Goal: Use online tool/utility: Use online tool/utility

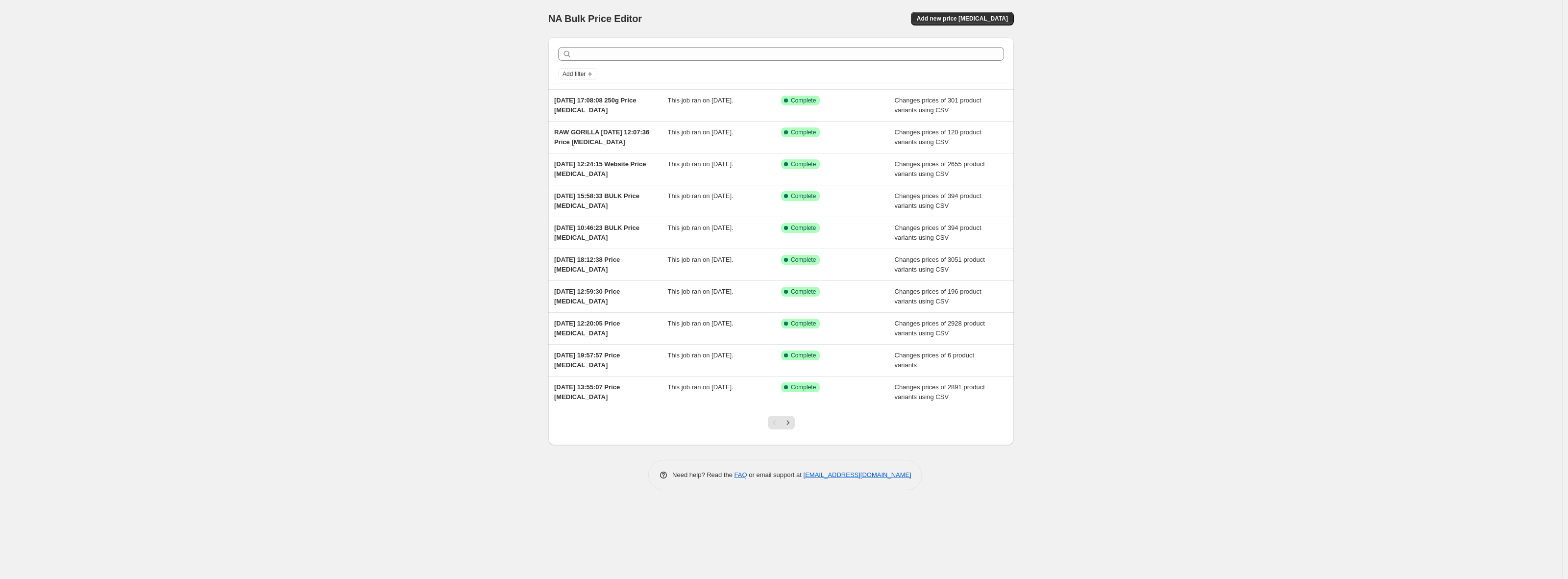
click at [342, 135] on div "NA Bulk Price Editor. This page is ready NA Bulk Price Editor Add new price [ME…" at bounding box center [781, 289] width 1562 height 579
click at [971, 19] on span "Add new price [MEDICAL_DATA]" at bounding box center [962, 18] width 91 height 8
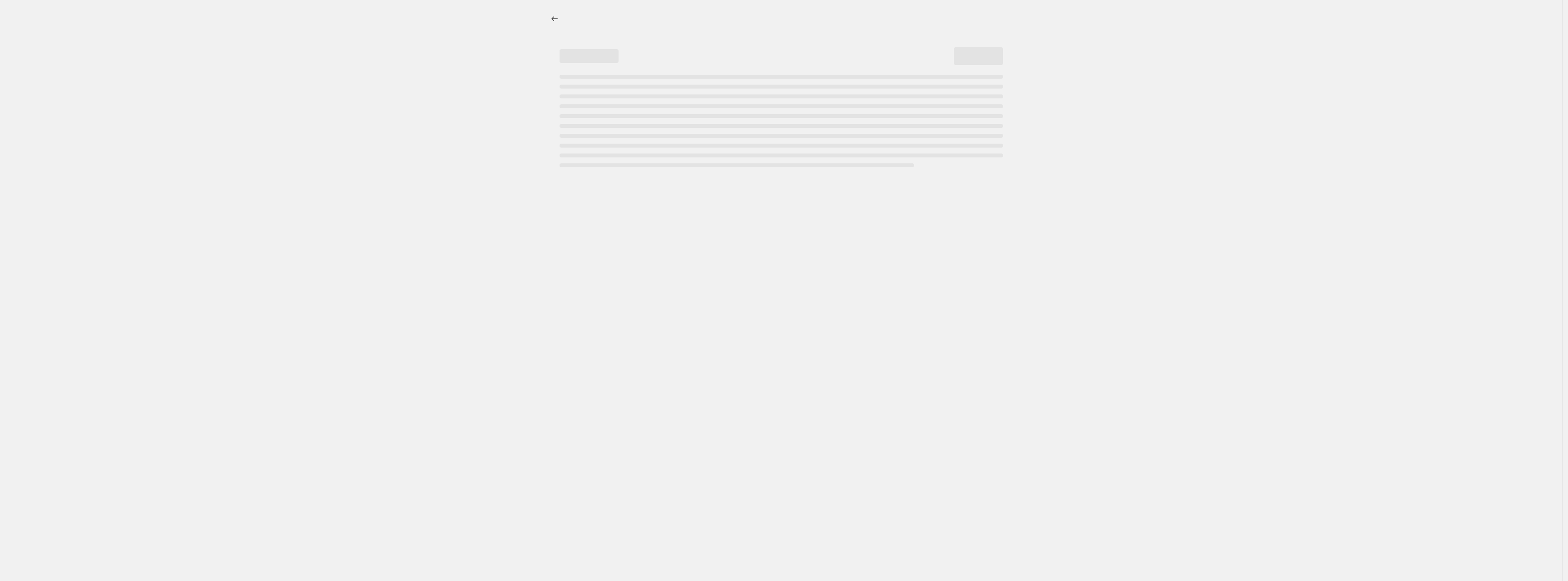
select select "percentage"
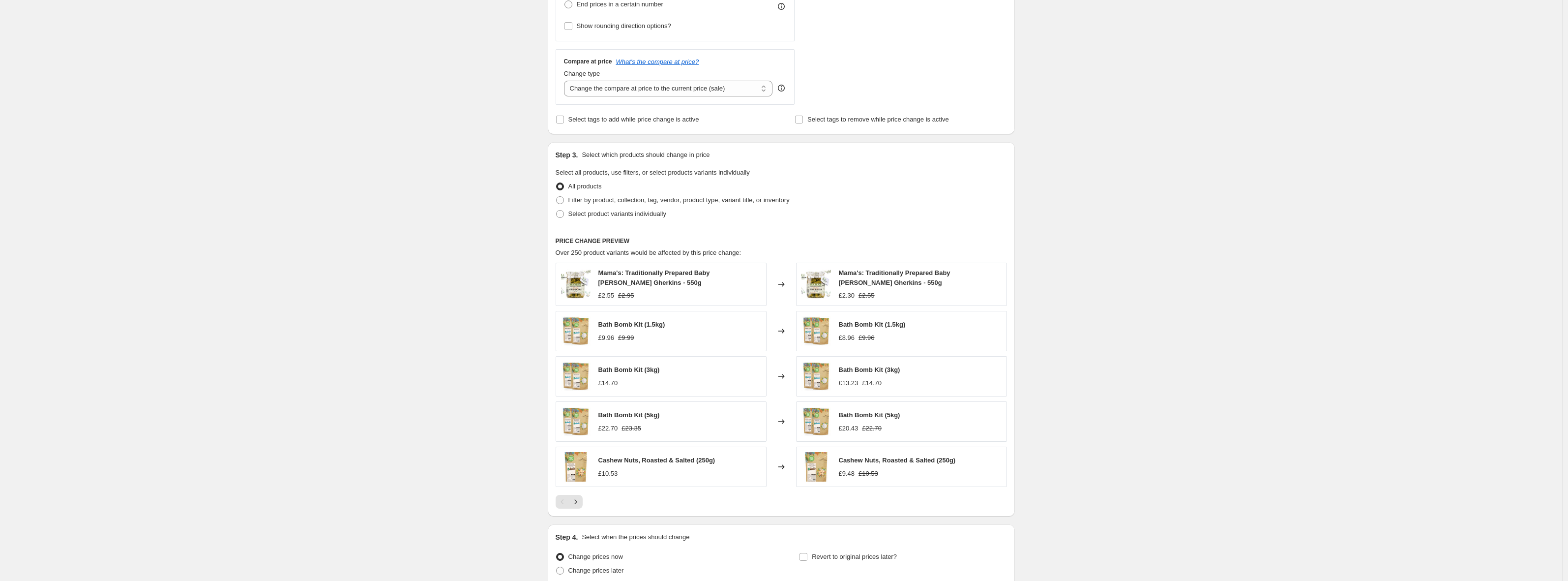
scroll to position [207, 0]
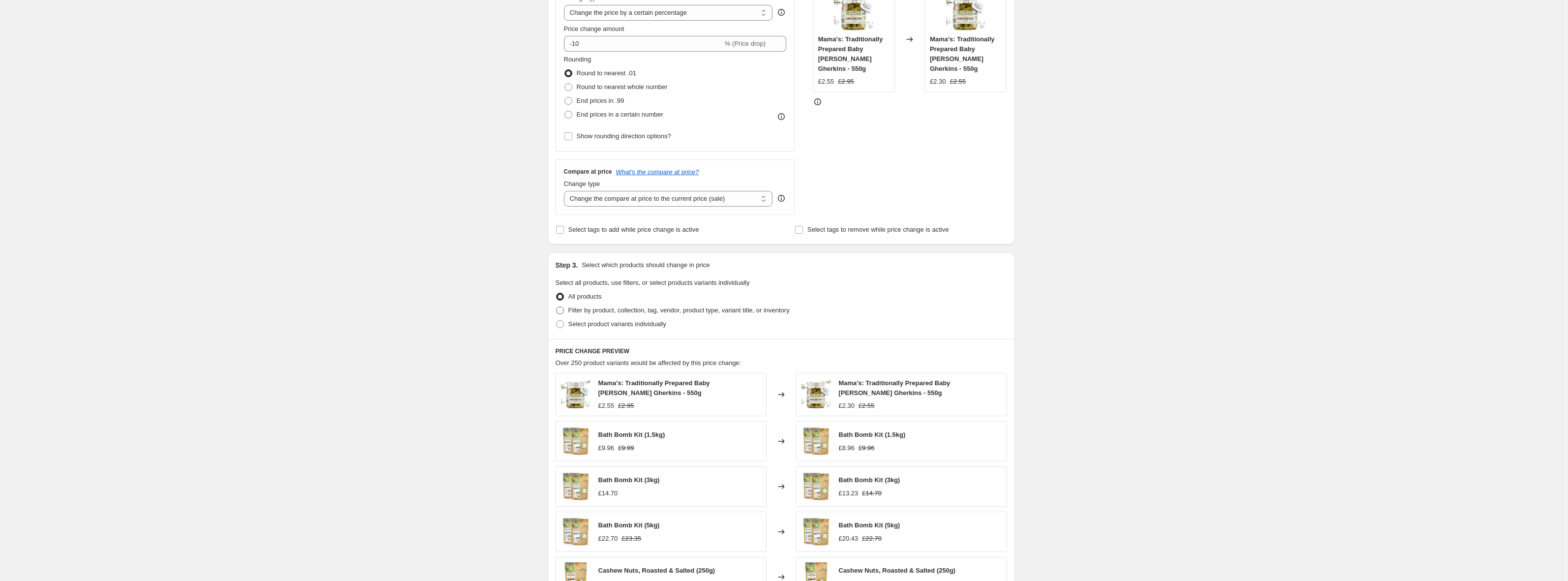
click at [596, 309] on span "Filter by product, collection, tag, vendor, product type, variant title, or inv…" at bounding box center [679, 310] width 221 height 7
click at [556, 307] on input "Filter by product, collection, tag, vendor, product type, variant title, or inv…" at bounding box center [556, 307] width 1 height 1
radio input "true"
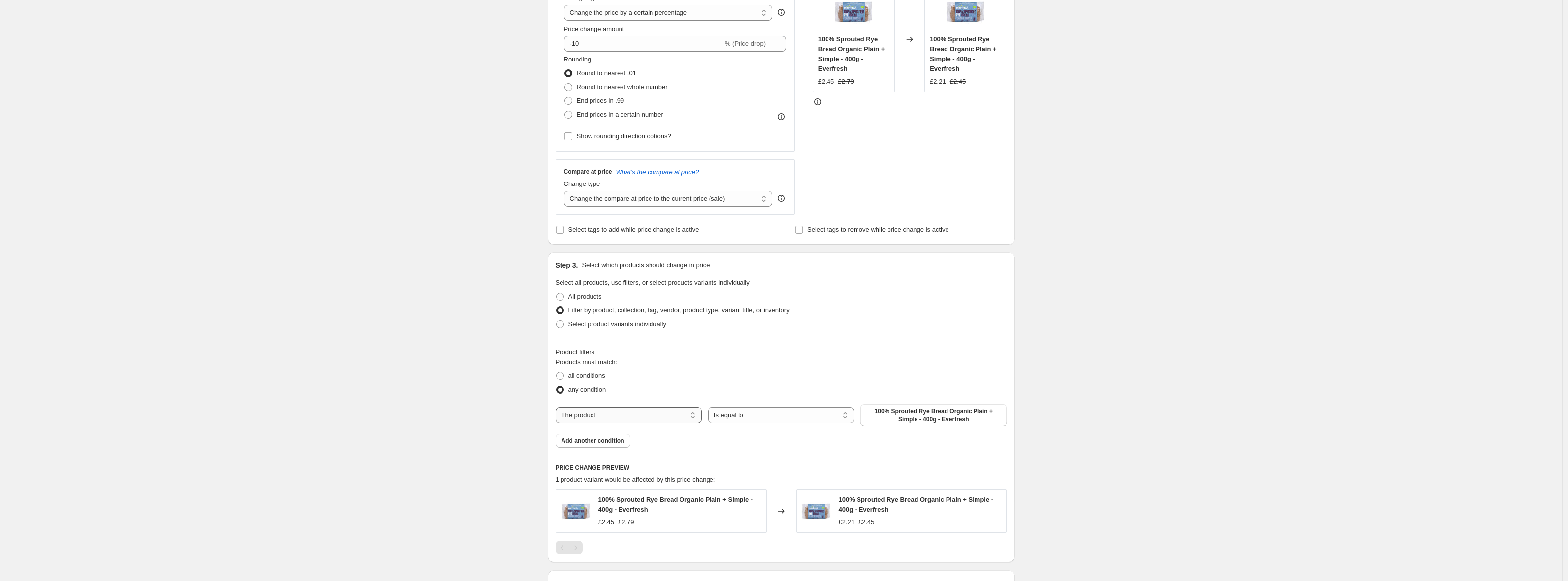
click at [599, 415] on select "The product The product's collection The product's tag The product's vendor The…" at bounding box center [629, 415] width 146 height 16
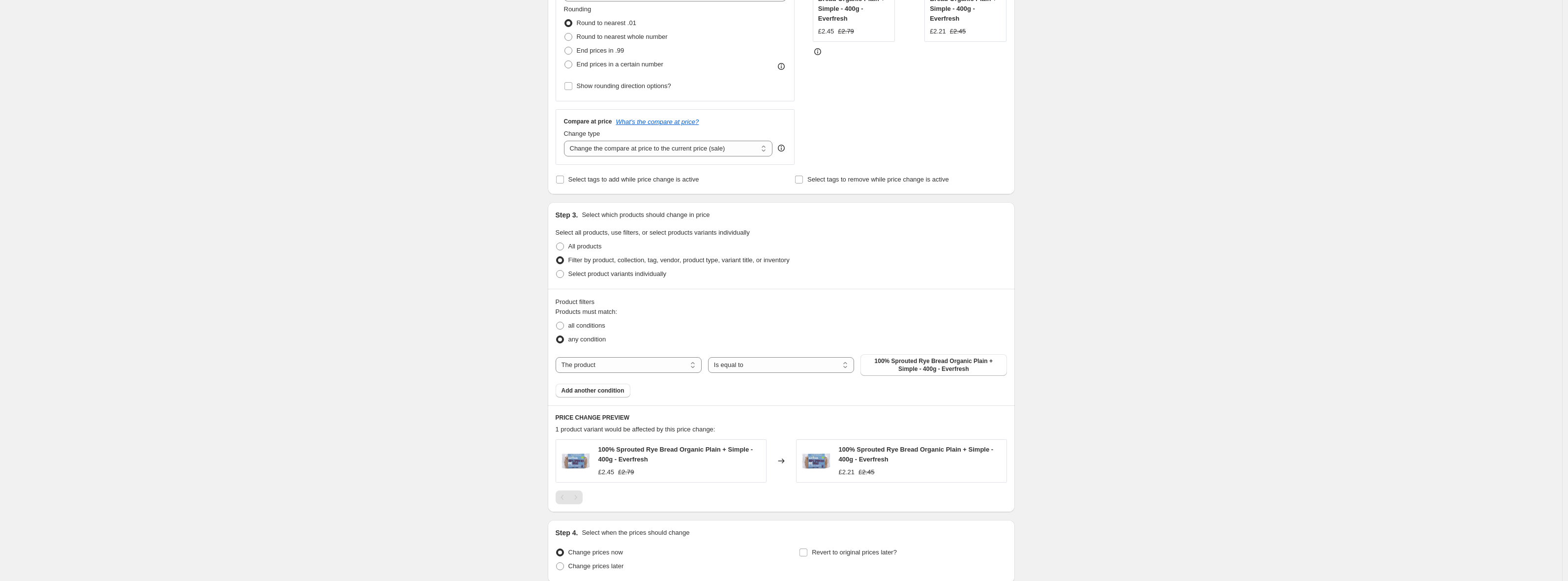
scroll to position [305, 0]
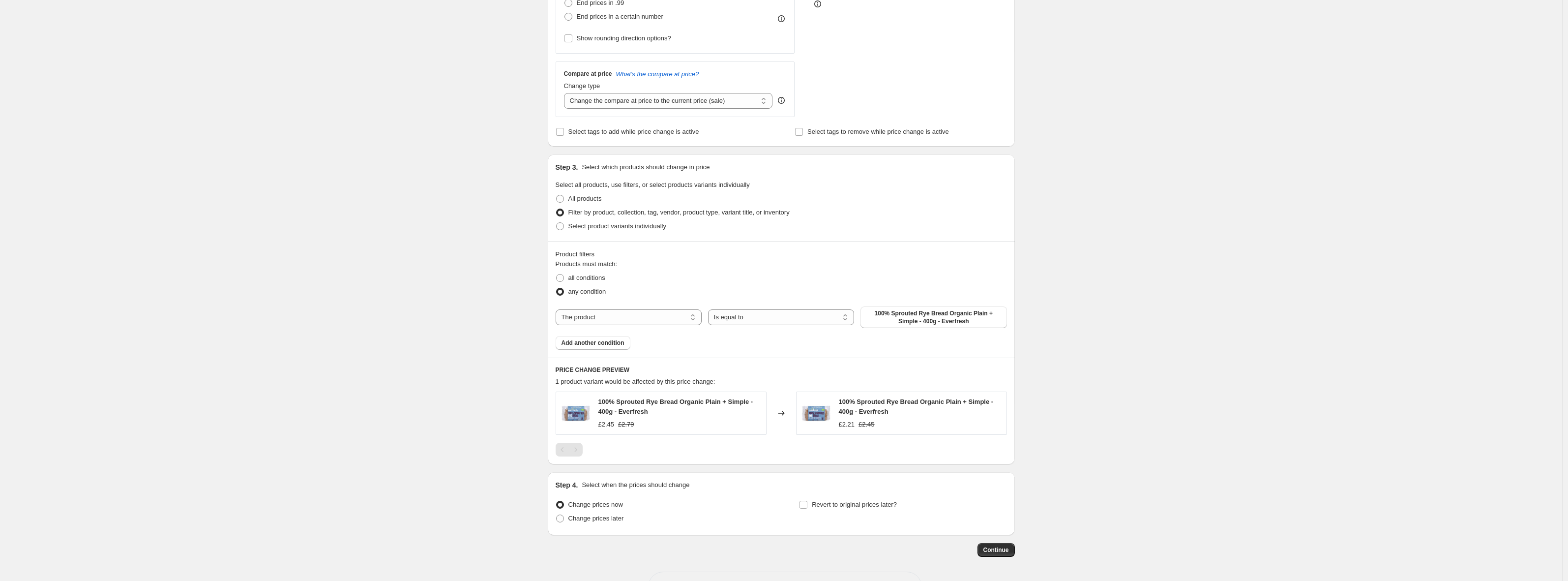
click at [473, 361] on div "Create new price [MEDICAL_DATA]. This page is ready Create new price [MEDICAL_D…" at bounding box center [781, 156] width 1562 height 922
click at [117, 64] on div "Create new price [MEDICAL_DATA]. This page is ready Create new price [MEDICAL_D…" at bounding box center [781, 156] width 1562 height 922
